Goal: Information Seeking & Learning: Learn about a topic

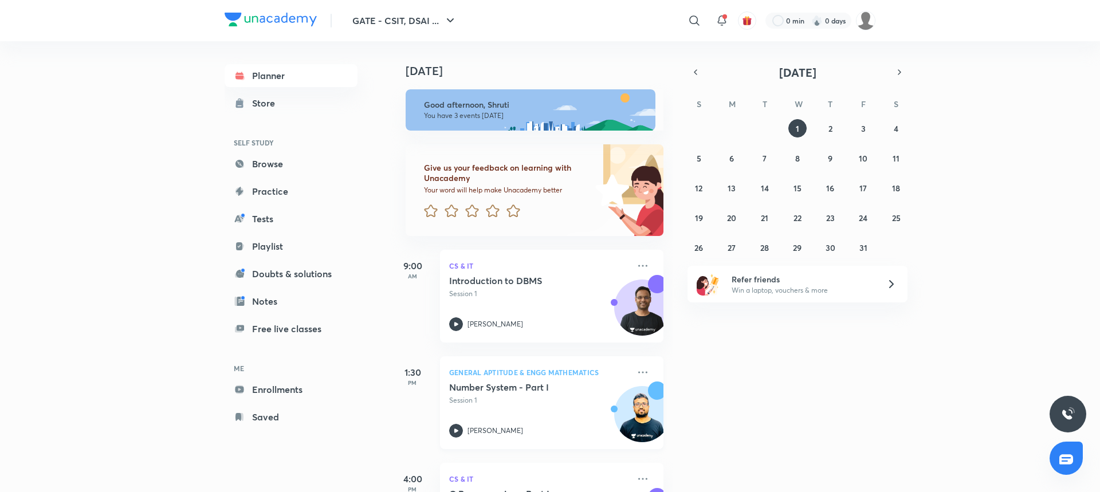
click at [526, 398] on p "Session 1" at bounding box center [539, 400] width 180 height 10
